Goal: Information Seeking & Learning: Learn about a topic

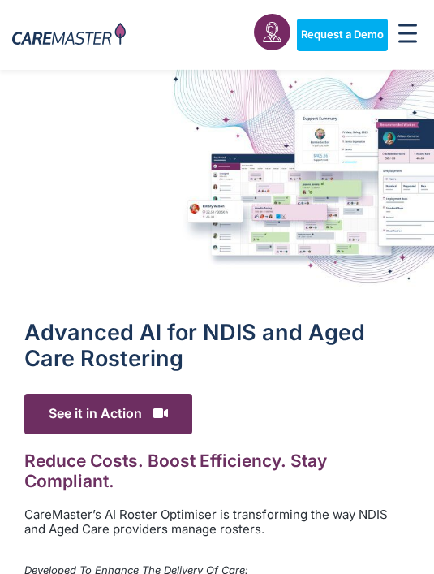
click at [121, 420] on span "See it in Action" at bounding box center [108, 413] width 168 height 40
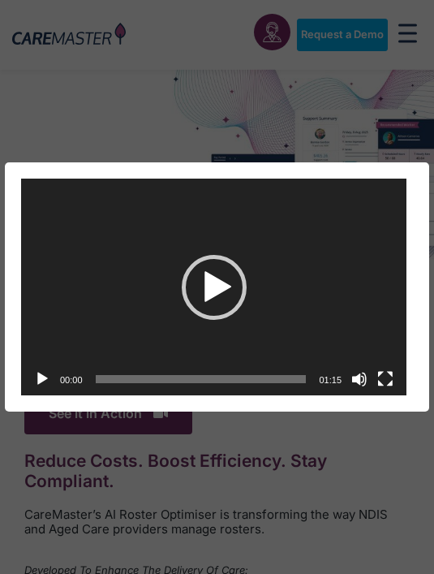
click at [116, 462] on div "Video Player [URL][DOMAIN_NAME] 00:00 00:00 01:15 Use Up/Down Arrow keys to inc…" at bounding box center [217, 287] width 434 height 574
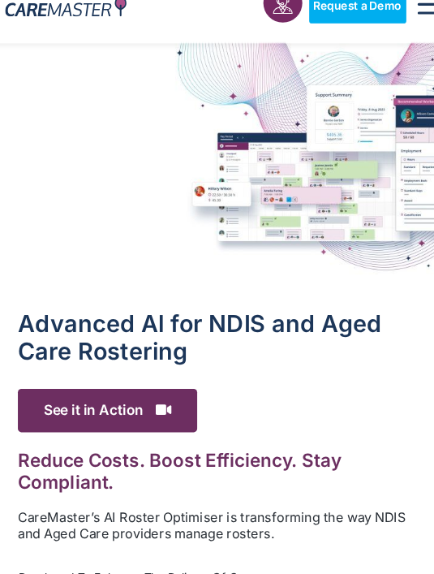
click at [153, 393] on span "See it in Action" at bounding box center [108, 413] width 168 height 40
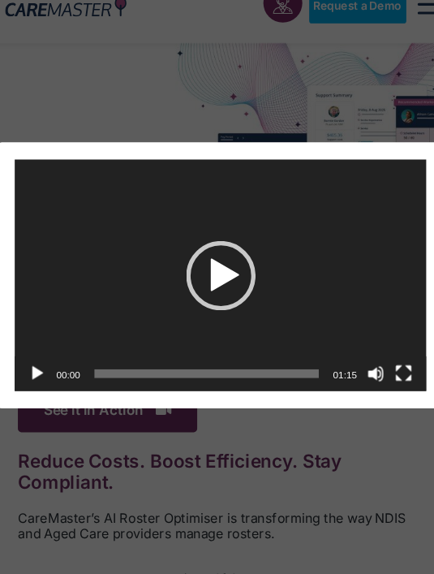
click at [105, 401] on div "Video Player [URL][DOMAIN_NAME] 00:00 00:00 01:15 Use Up/Down Arrow keys to inc…" at bounding box center [217, 287] width 434 height 574
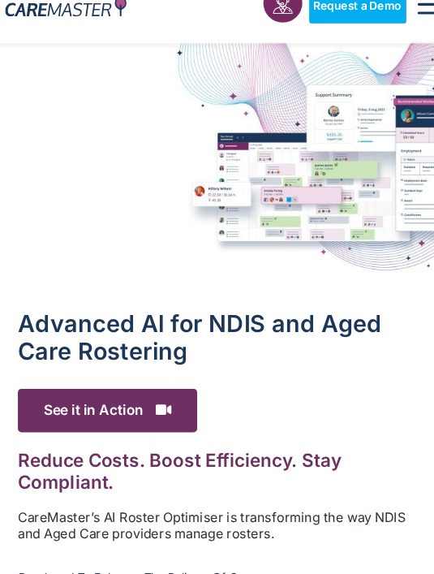
click at [105, 401] on span "See it in Action" at bounding box center [108, 413] width 168 height 40
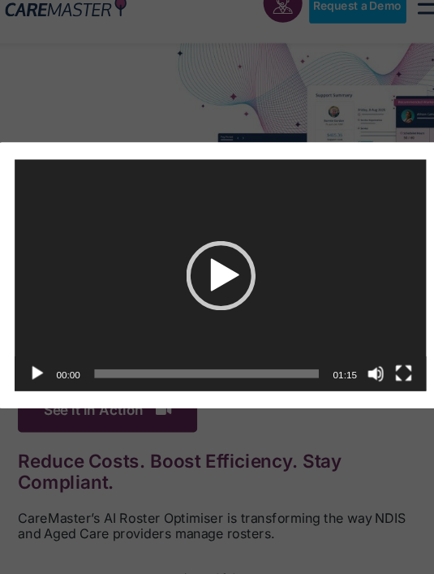
click at [98, 424] on div "Video Player [URL][DOMAIN_NAME] 00:00 00:00 01:15 Use Up/Down Arrow keys to inc…" at bounding box center [217, 287] width 434 height 574
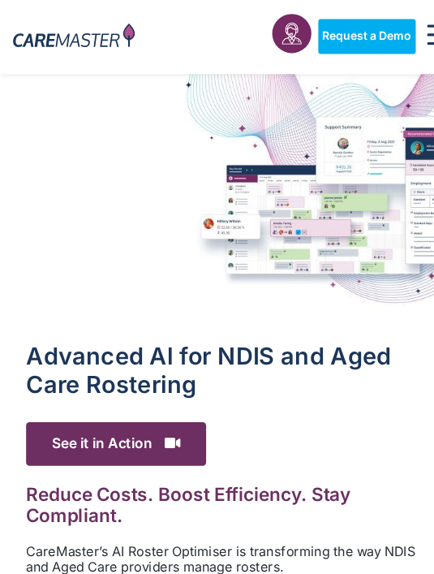
click at [217, 320] on h1 "Advanced Al for NDIS and Aged Care Rostering" at bounding box center [216, 346] width 385 height 53
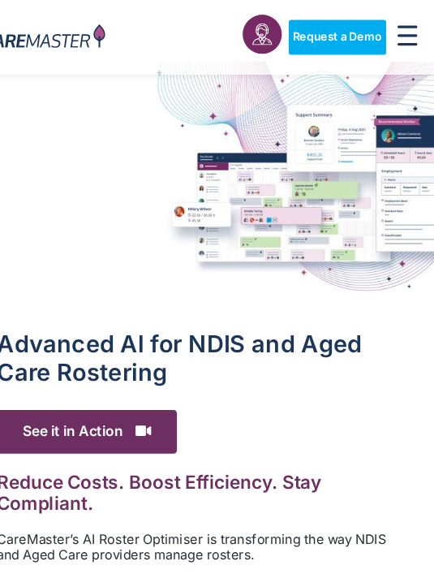
scroll to position [7, 0]
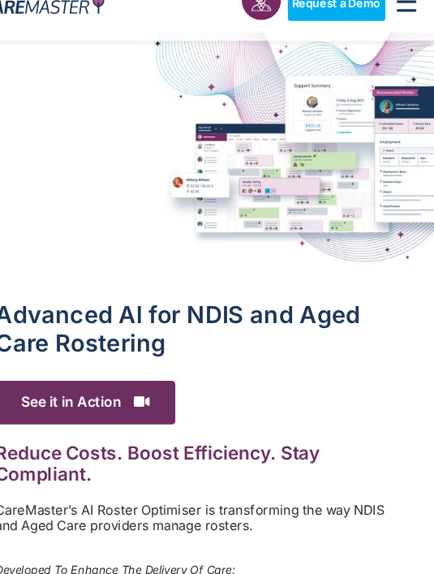
click at [175, 255] on img at bounding box center [217, 175] width 434 height 226
click at [187, 256] on img at bounding box center [217, 175] width 434 height 226
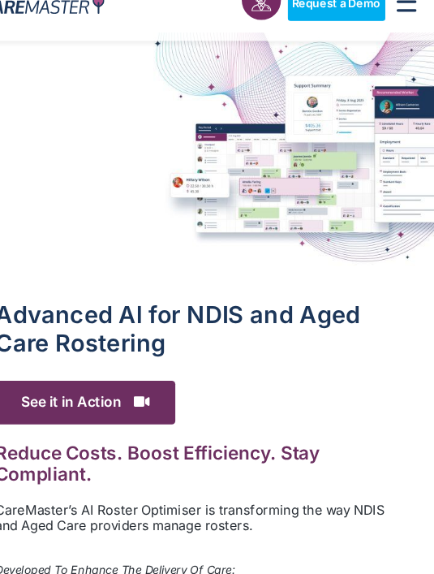
click at [187, 256] on img at bounding box center [217, 175] width 434 height 226
click at [200, 241] on img at bounding box center [217, 175] width 434 height 226
click at [199, 241] on img at bounding box center [217, 175] width 434 height 226
